Goal: Task Accomplishment & Management: Use online tool/utility

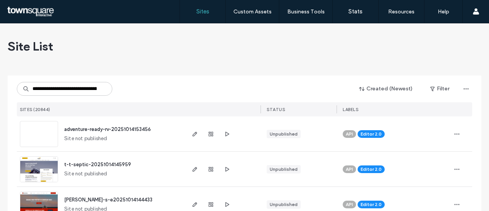
scroll to position [0, 37]
type input "**********"
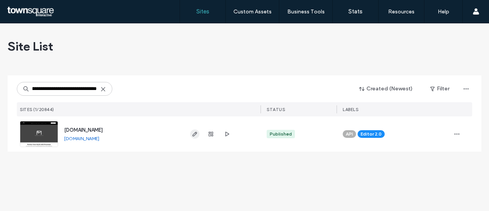
click at [194, 131] on icon "button" at bounding box center [195, 134] width 6 height 6
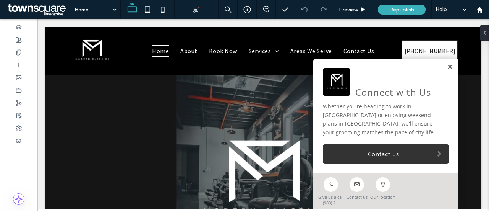
click at [447, 70] on link at bounding box center [450, 67] width 6 height 7
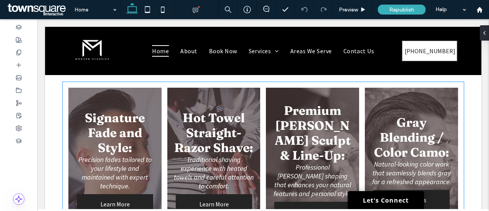
scroll to position [372, 0]
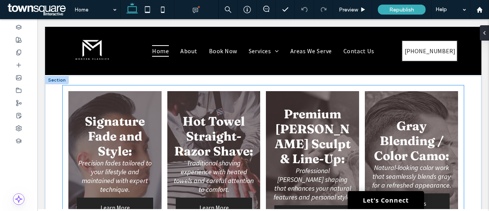
click at [407, 117] on link at bounding box center [412, 167] width 99 height 162
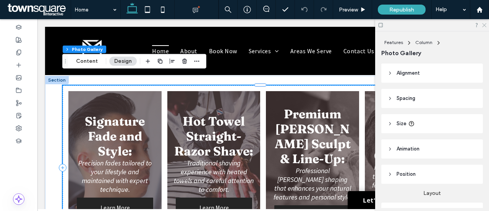
drag, startPoint x: 485, startPoint y: 26, endPoint x: 447, endPoint y: 5, distance: 42.9
click at [485, 26] on icon at bounding box center [484, 24] width 5 height 5
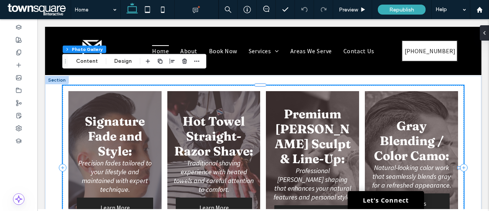
click at [385, 99] on link at bounding box center [412, 167] width 99 height 162
click at [407, 135] on link at bounding box center [412, 167] width 99 height 162
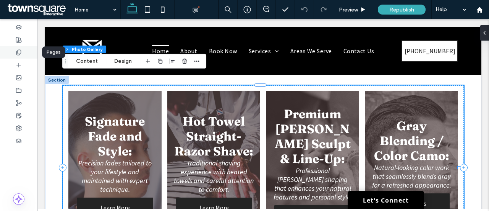
click at [20, 49] on icon at bounding box center [19, 52] width 6 height 6
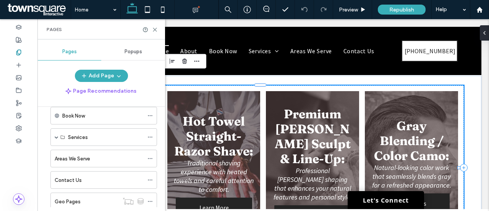
scroll to position [59, 0]
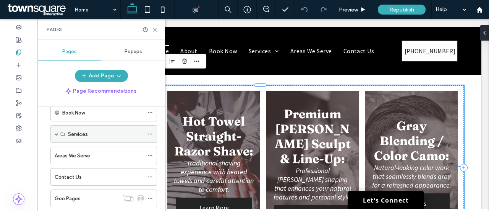
click at [54, 135] on div "Services" at bounding box center [103, 134] width 107 height 18
click at [55, 133] on span at bounding box center [57, 134] width 4 height 4
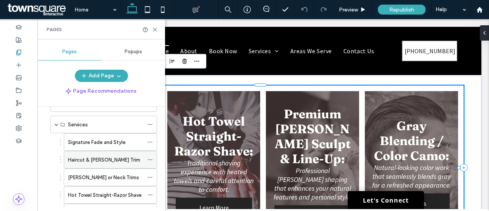
scroll to position [69, 0]
click at [20, 31] on div at bounding box center [18, 27] width 37 height 13
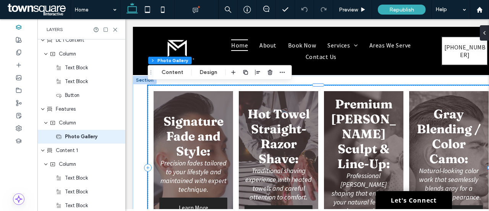
scroll to position [376, 0]
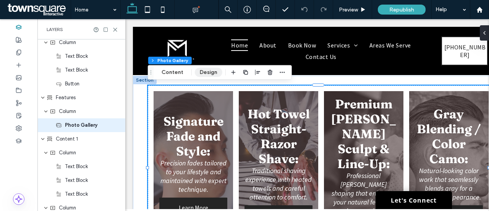
click at [204, 72] on button "Design" at bounding box center [209, 72] width 28 height 9
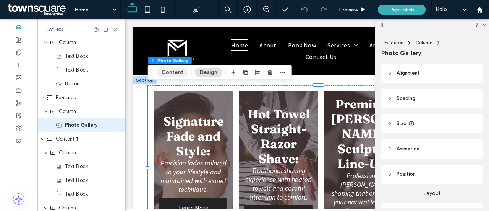
click at [169, 70] on button "Content" at bounding box center [173, 72] width 32 height 9
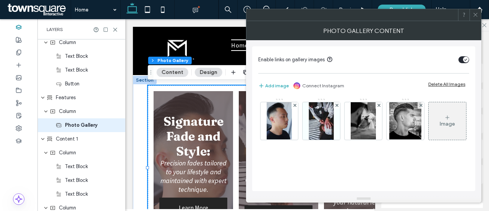
click at [477, 13] on icon at bounding box center [476, 15] width 6 height 6
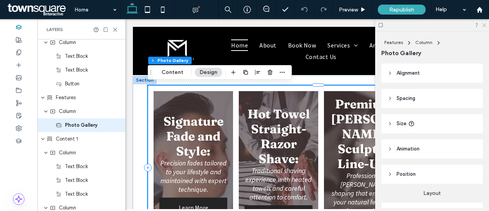
click at [485, 23] on icon at bounding box center [484, 24] width 5 height 5
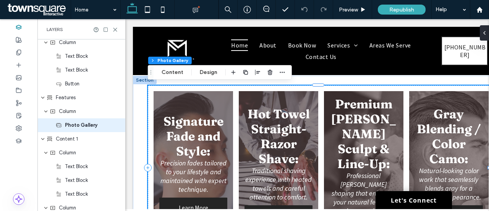
click at [412, 101] on link at bounding box center [449, 167] width 84 height 162
click at [386, 86] on div "Signature Fade and Style: Precision fades tailored to your lifestyle and mainta…" at bounding box center [321, 167] width 346 height 164
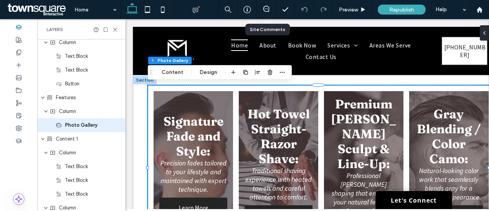
click at [264, 13] on div at bounding box center [266, 10] width 19 height 8
click at [268, 7] on icon at bounding box center [266, 9] width 6 height 6
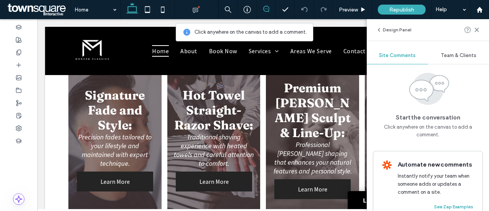
scroll to position [372, 0]
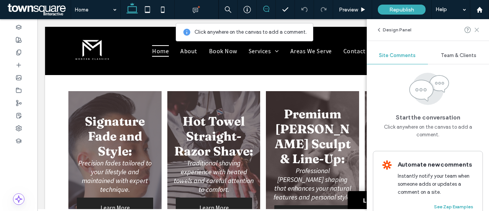
click at [479, 29] on icon at bounding box center [477, 30] width 6 height 6
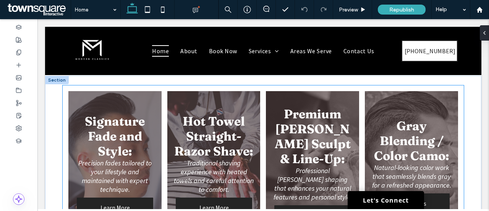
click at [407, 131] on link at bounding box center [412, 167] width 99 height 162
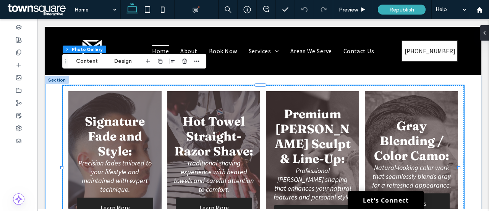
click at [463, 97] on div "Signature Fade and Style: Precision fades tailored to your lifestyle and mainta…" at bounding box center [263, 168] width 437 height 184
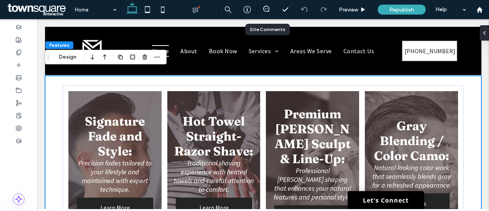
click at [271, 13] on div at bounding box center [266, 9] width 19 height 19
click at [468, 91] on div "Signature Fade and Style: Precision fades tailored to your lifestyle and mainta…" at bounding box center [263, 168] width 437 height 184
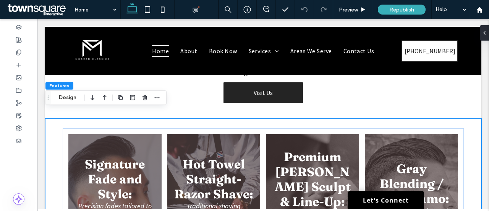
scroll to position [326, 0]
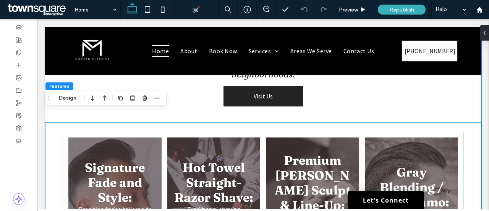
click at [460, 102] on div "Perfect Your Style with Precision Licensed barbers deliver sharp cuts and class…" at bounding box center [263, 66] width 437 height 112
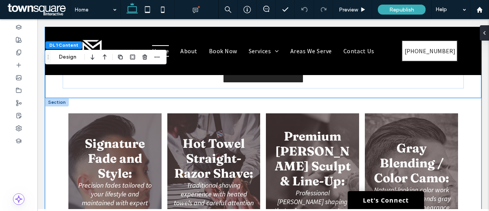
scroll to position [350, 0]
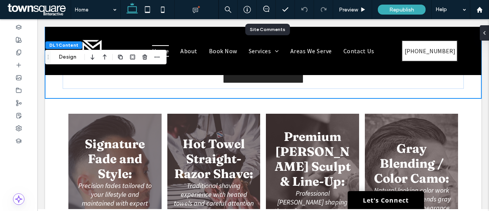
click at [272, 5] on div at bounding box center [266, 9] width 19 height 19
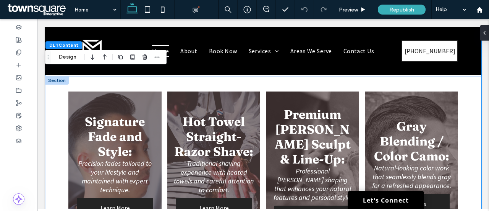
scroll to position [333, 0]
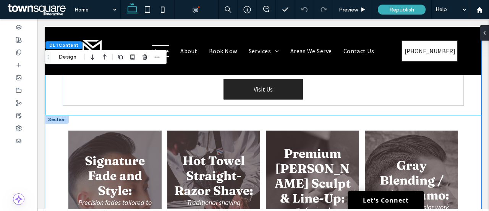
click at [463, 115] on div "Signature Fade and Style: Precision fades tailored to your lifestyle and mainta…" at bounding box center [263, 207] width 437 height 184
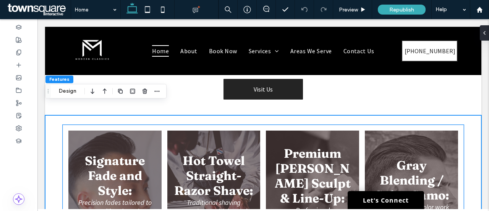
click at [457, 125] on div "Signature Fade and Style: Precision fades tailored to your lifestyle and mainta…" at bounding box center [264, 207] width 402 height 164
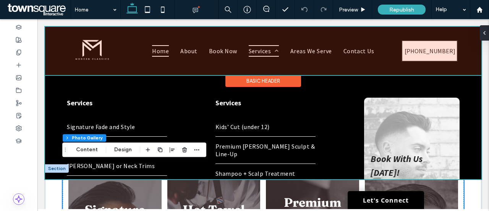
scroll to position [284, 0]
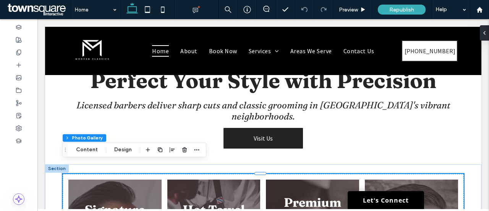
click at [114, 152] on button "Design" at bounding box center [123, 149] width 28 height 9
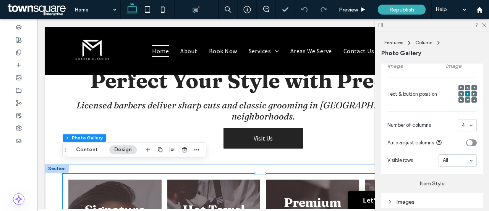
scroll to position [291, 0]
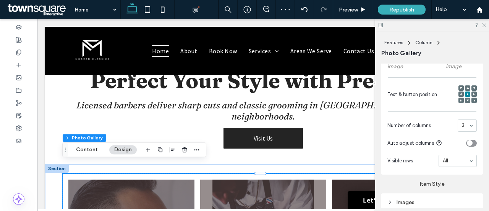
click at [486, 24] on icon at bounding box center [484, 24] width 5 height 5
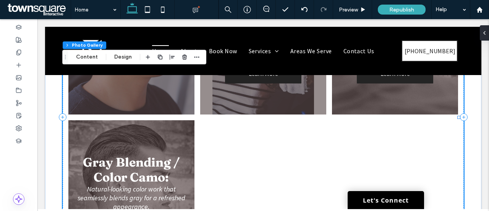
scroll to position [528, 0]
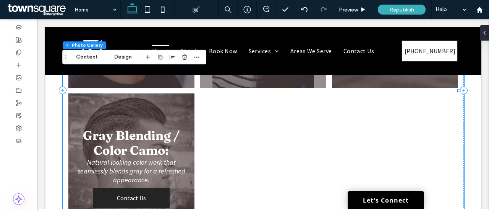
click at [263, 139] on div at bounding box center [263, 169] width 132 height 159
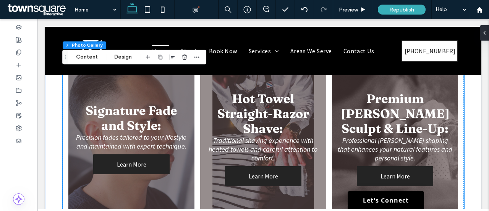
scroll to position [399, 0]
click at [94, 54] on button "Content" at bounding box center [87, 56] width 32 height 9
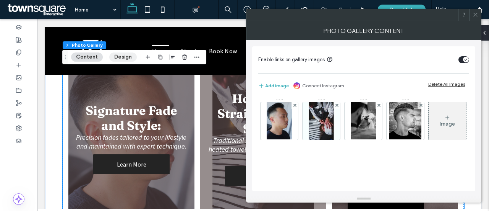
click at [128, 59] on button "Design" at bounding box center [123, 56] width 28 height 9
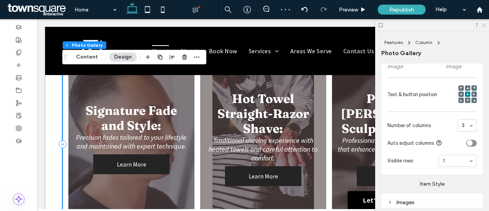
click at [486, 23] on use at bounding box center [485, 25] width 4 height 4
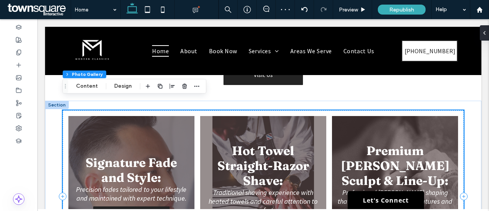
scroll to position [348, 0]
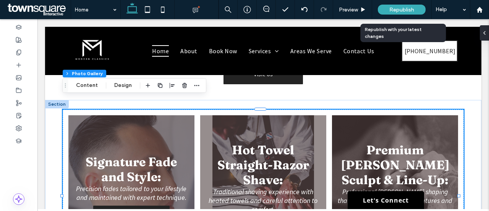
click at [409, 9] on span "Republish" at bounding box center [402, 10] width 25 height 7
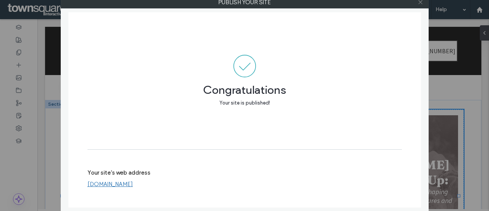
click at [421, 3] on icon at bounding box center [421, 2] width 6 height 6
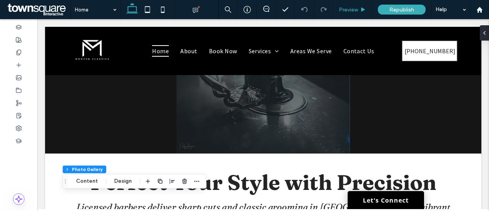
scroll to position [132, 0]
